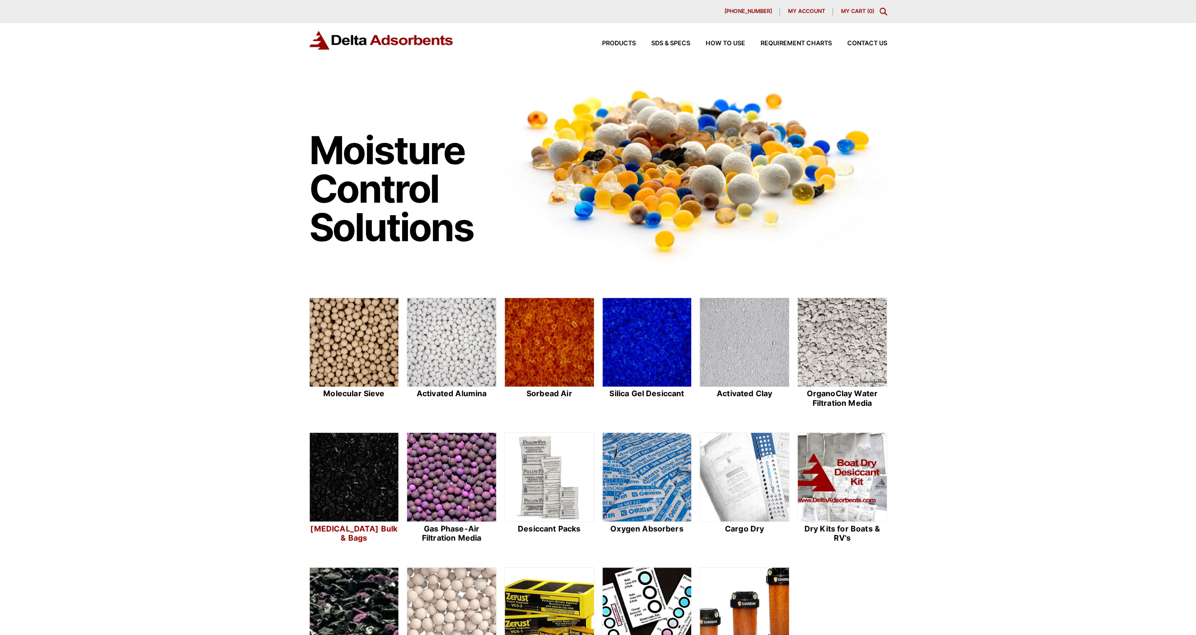
click at [351, 475] on img at bounding box center [354, 478] width 89 height 90
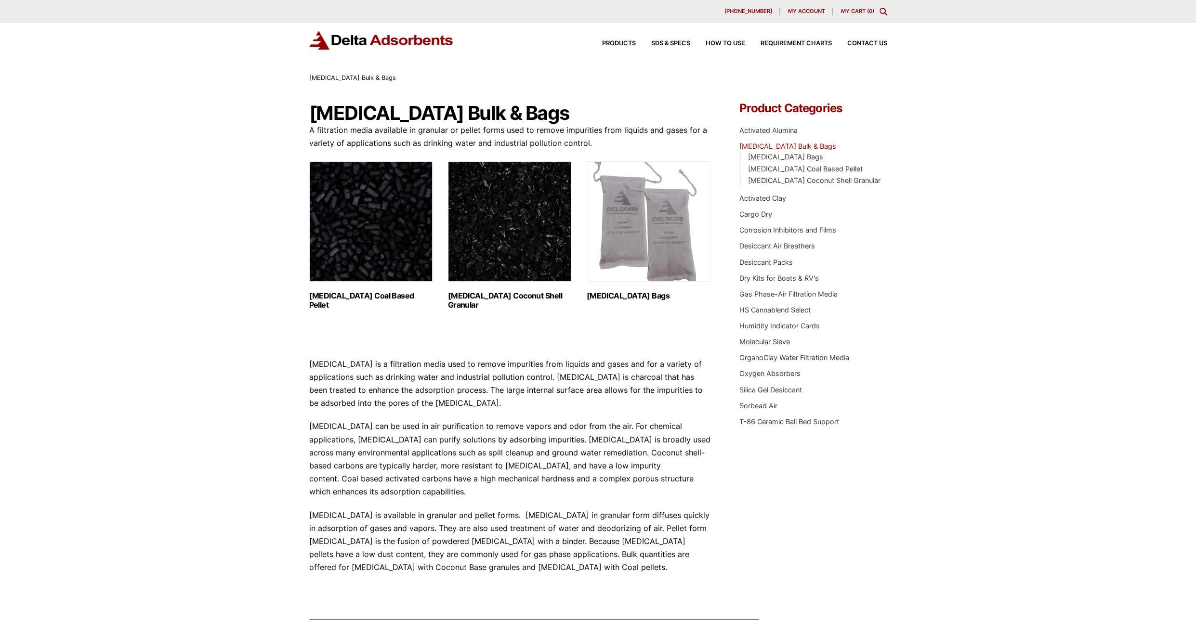
click at [497, 207] on img "Visit product category Activated Carbon Coconut Shell Granular" at bounding box center [509, 221] width 123 height 120
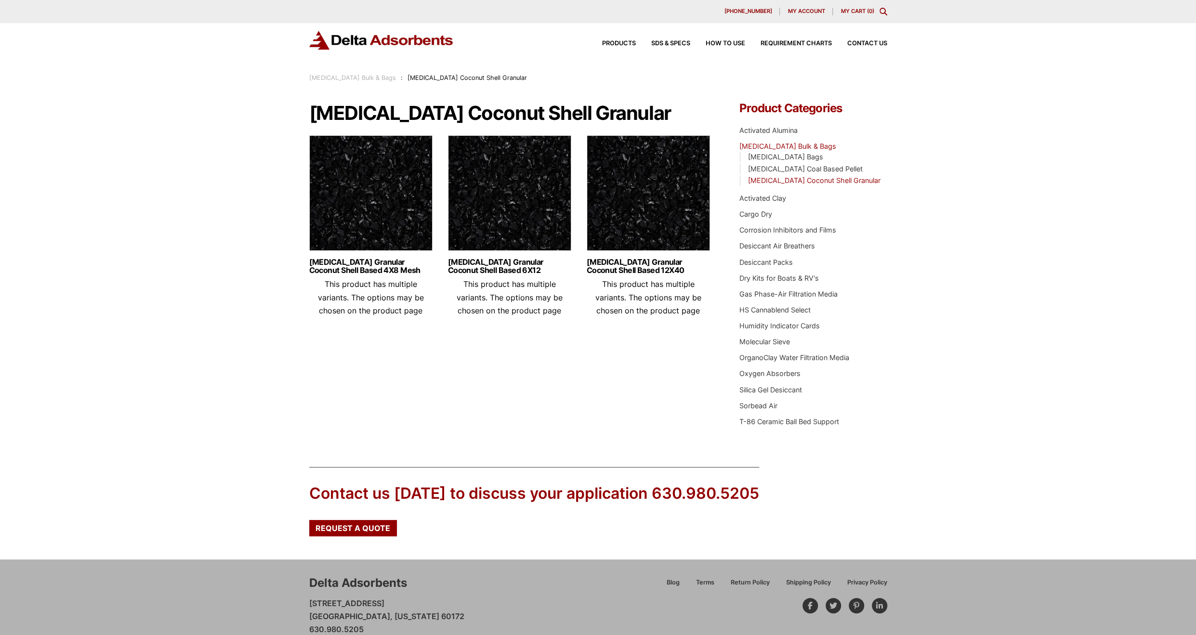
click at [367, 218] on img at bounding box center [370, 195] width 123 height 120
click at [499, 213] on img at bounding box center [509, 195] width 123 height 120
click at [385, 191] on img at bounding box center [370, 195] width 123 height 120
click at [471, 231] on img at bounding box center [509, 195] width 123 height 120
click at [392, 188] on img at bounding box center [370, 195] width 123 height 120
